Goal: Task Accomplishment & Management: Complete application form

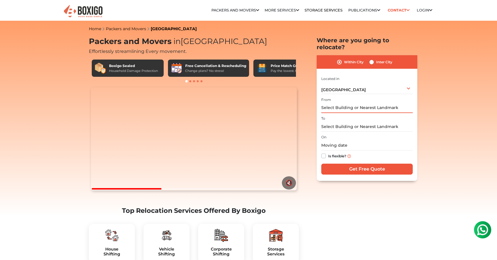
click at [349, 103] on input "text" at bounding box center [366, 108] width 91 height 10
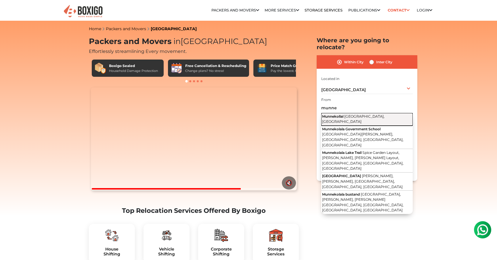
click at [353, 114] on span "Bengaluru, Karnataka" at bounding box center [353, 119] width 62 height 10
type input "Munnekollal, Bengaluru, Karnataka"
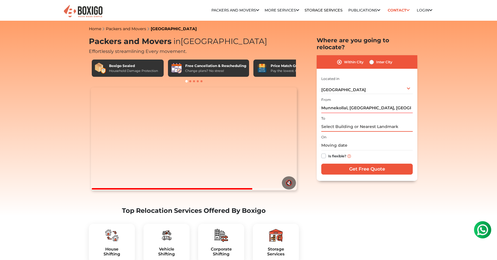
click at [345, 122] on input "text" at bounding box center [366, 127] width 91 height 10
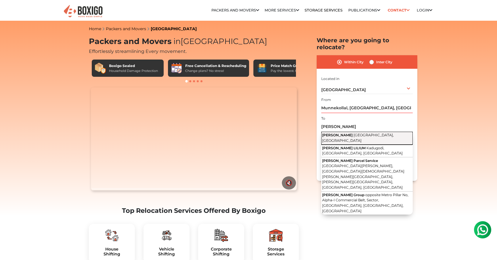
click at [359, 133] on span "Station Road, Kadugodi, Bengaluru, Karnataka" at bounding box center [358, 138] width 72 height 10
type input "Ruchira Lilium, Station Road, Kadugodi, Bengaluru, Karnataka"
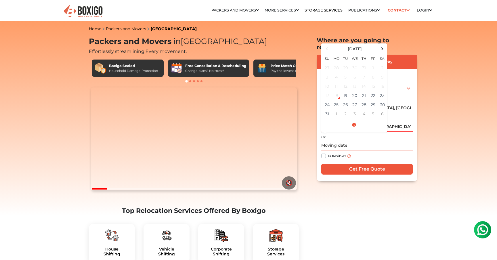
click at [351, 140] on input "text" at bounding box center [366, 145] width 91 height 10
click at [343, 91] on td "19" at bounding box center [345, 95] width 9 height 9
type input "08/19/2025 8:20 AM"
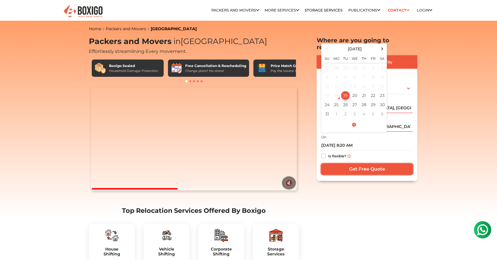
click at [365, 165] on input "Get Free Quote" at bounding box center [366, 169] width 91 height 11
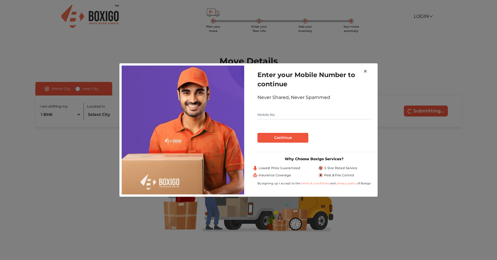
click at [291, 116] on input "text" at bounding box center [313, 114] width 113 height 9
type input "9743222833"
click at [293, 139] on button "Continue" at bounding box center [282, 138] width 51 height 10
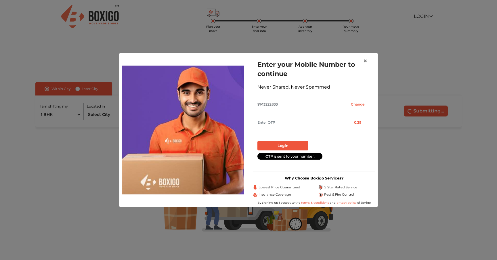
click at [288, 124] on input "text" at bounding box center [300, 122] width 87 height 9
type input "3095"
click at [286, 144] on button "Login" at bounding box center [282, 146] width 51 height 10
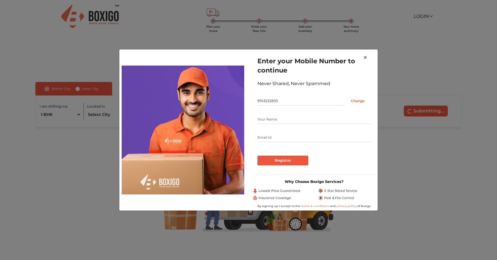
click at [271, 119] on input "text" at bounding box center [313, 119] width 113 height 9
type input "Ravindra"
type input "[EMAIL_ADDRESS][DOMAIN_NAME]"
click at [282, 161] on input "Register" at bounding box center [282, 161] width 51 height 10
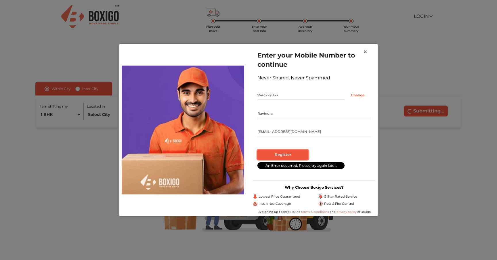
click at [284, 154] on input "Register" at bounding box center [282, 155] width 51 height 10
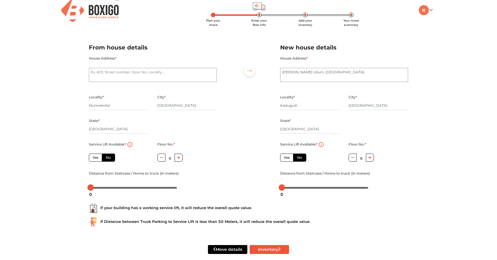
scroll to position [7, 0]
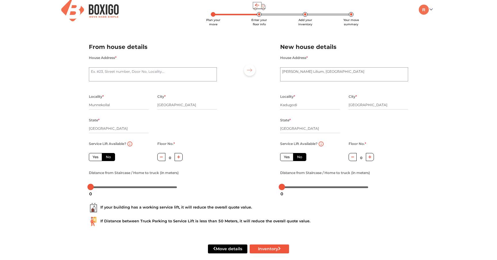
click at [289, 157] on label "Yes" at bounding box center [286, 157] width 13 height 8
click at [288, 157] on input "Yes" at bounding box center [286, 156] width 4 height 4
radio input "true"
radio input "false"
click at [94, 157] on label "Yes" at bounding box center [95, 157] width 13 height 8
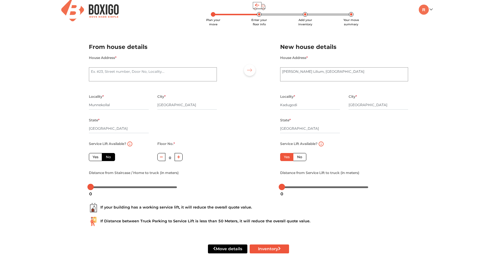
click at [94, 157] on input "Yes" at bounding box center [95, 156] width 4 height 4
radio input "true"
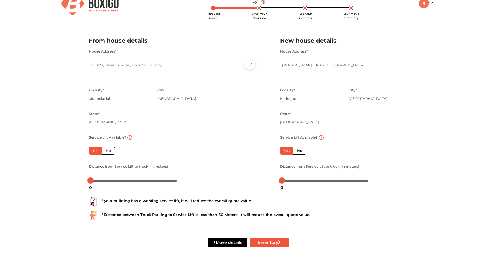
scroll to position [12, 0]
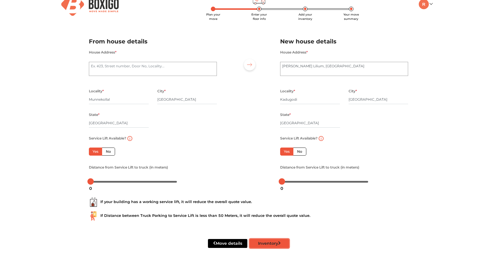
click at [270, 245] on button "Inventory" at bounding box center [269, 243] width 39 height 9
click at [259, 245] on button "Inventory" at bounding box center [269, 243] width 39 height 9
type textarea "207, ruc"
click at [270, 244] on button "Inventory" at bounding box center [269, 243] width 39 height 9
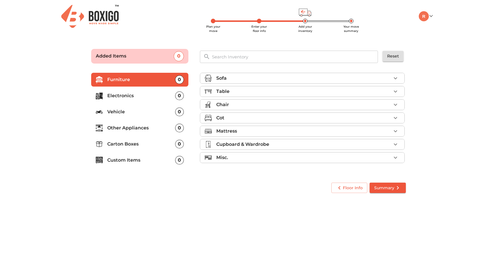
click at [120, 94] on p "Electronics" at bounding box center [141, 95] width 68 height 7
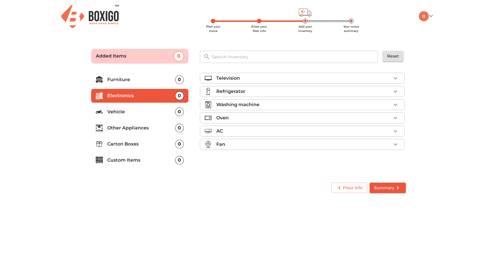
click at [238, 106] on p "Washing machine" at bounding box center [237, 104] width 43 height 7
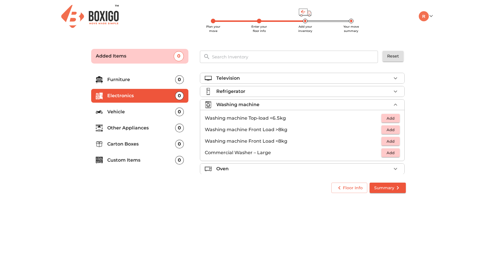
click at [390, 118] on span "Add" at bounding box center [390, 118] width 13 height 7
click at [383, 190] on span "Summary" at bounding box center [387, 187] width 27 height 7
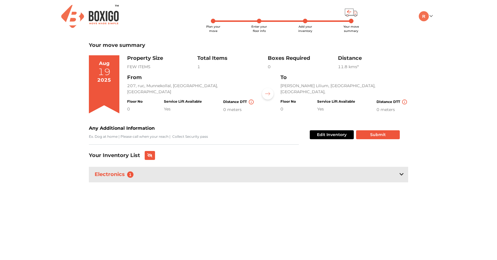
click at [402, 174] on icon at bounding box center [401, 174] width 4 height 5
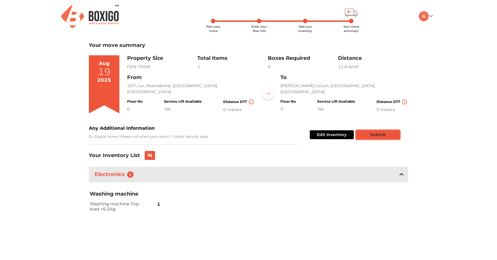
click at [376, 136] on button "Submit" at bounding box center [378, 134] width 44 height 9
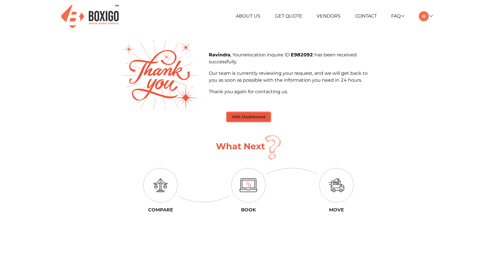
click at [246, 118] on button "Visit Dashboard" at bounding box center [248, 116] width 43 height 9
